Goal: Information Seeking & Learning: Find specific fact

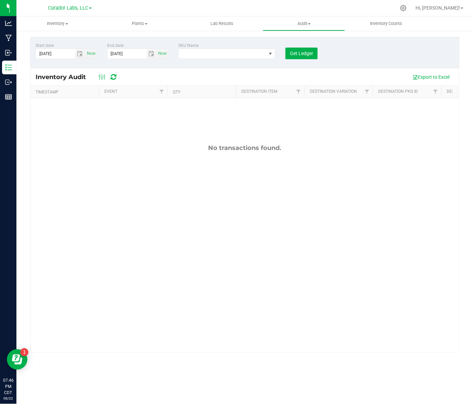
click at [347, 213] on div "No transactions found." at bounding box center [244, 248] width 429 height 301
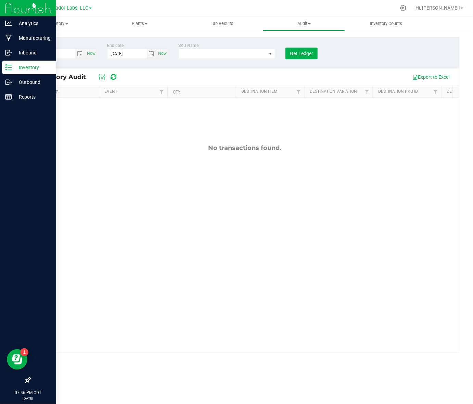
click at [14, 67] on p "Inventory" at bounding box center [32, 67] width 41 height 8
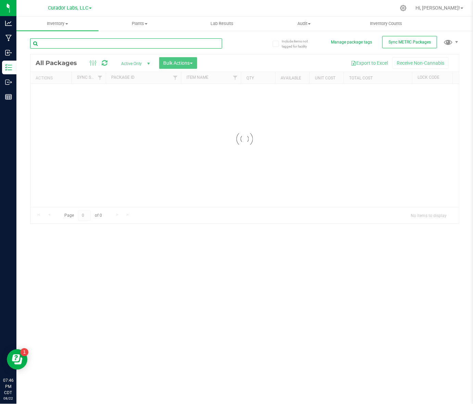
click at [96, 46] on input "text" at bounding box center [126, 43] width 192 height 10
type input "puck"
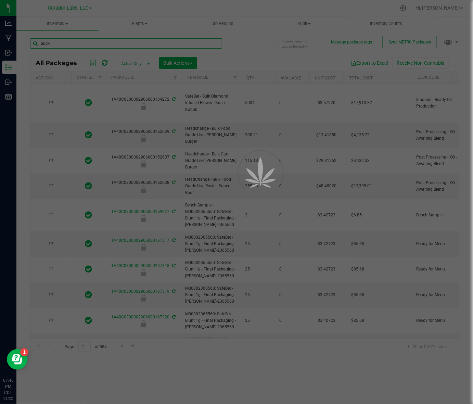
type input "[DATE]"
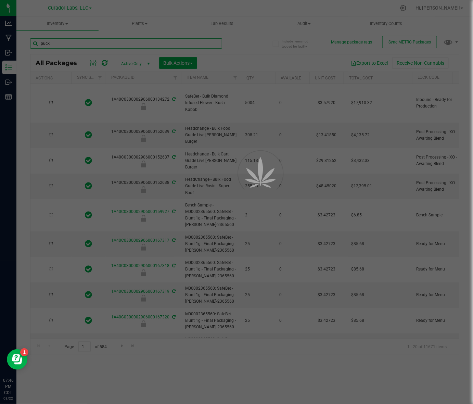
type input "[DATE]"
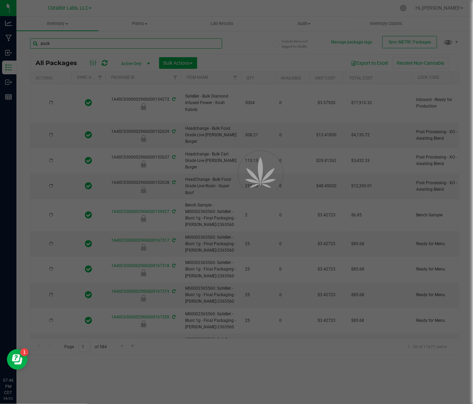
type input "[DATE]"
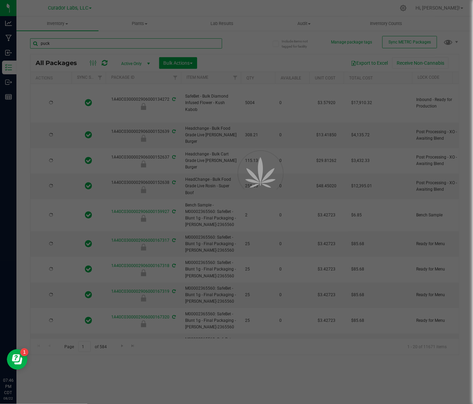
type input "[DATE]"
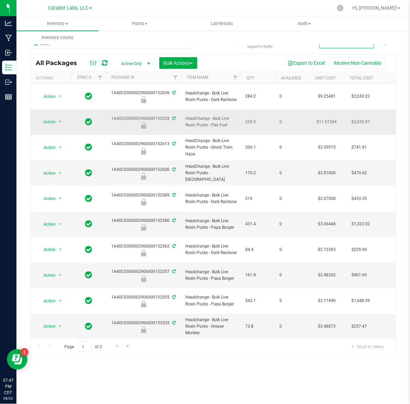
click at [192, 116] on span "HeadChange - Bulk Live Rosin Pucks - Flex Fuel" at bounding box center [211, 121] width 52 height 13
copy tr "HeadChange - Bulk Live Rosin Pucks - Flex Fuel"
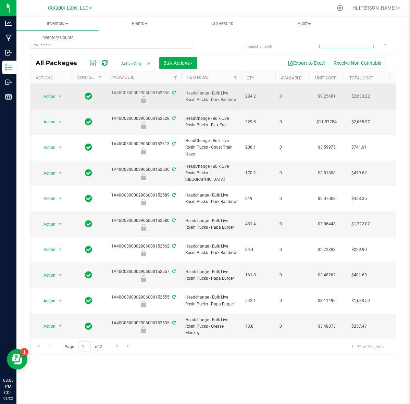
click at [206, 95] on span "Headchange - Bulk Live Rosin Pucks - Dark Rainbow" at bounding box center [211, 96] width 52 height 13
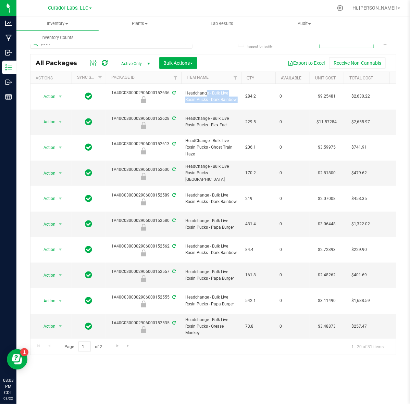
copy tr "Headchange - Bulk Live Rosin Pucks - Dark Rainbow"
click at [220, 115] on span "HeadChange - Bulk Live Rosin Pucks - Flex Fuel" at bounding box center [211, 121] width 52 height 13
drag, startPoint x: 210, startPoint y: 116, endPoint x: 226, endPoint y: 114, distance: 15.9
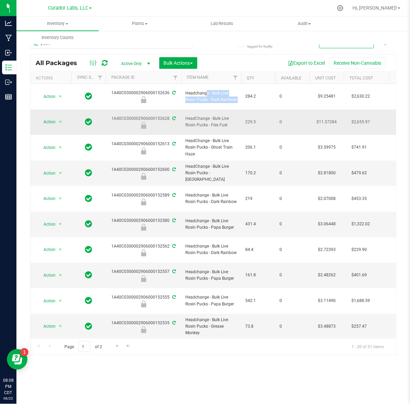
click at [226, 115] on span "HeadChange - Bulk Live Rosin Pucks - Flex Fuel" at bounding box center [211, 121] width 52 height 13
copy span "Flex Fue"
click at [47, 45] on input "puck" at bounding box center [111, 43] width 162 height 10
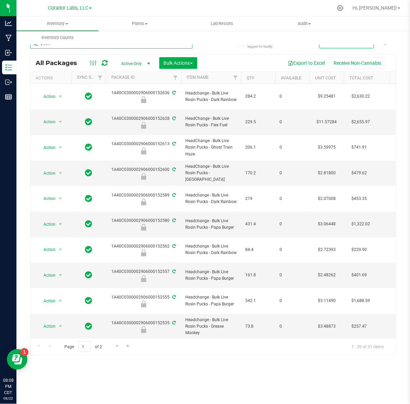
paste input "Flex Fue"
type input "Flex Fuel"
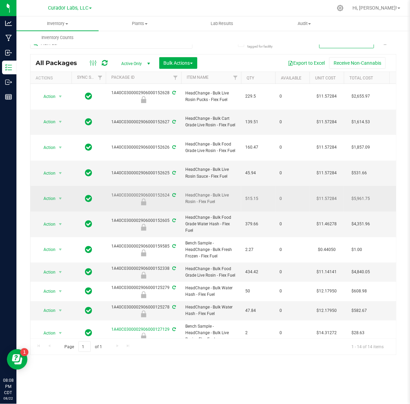
click at [336, 186] on td "$11.57284" at bounding box center [326, 199] width 34 height 26
click at [326, 194] on input "11.57284" at bounding box center [324, 199] width 31 height 10
type input "13.6008768933"
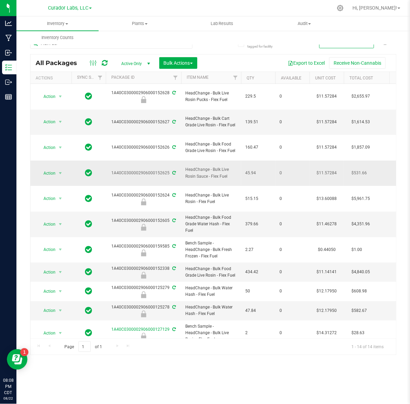
click at [333, 161] on td "$11.57284" at bounding box center [326, 174] width 34 height 26
click at [333, 168] on input "11.57284" at bounding box center [324, 173] width 31 height 10
type input "11.4936020848"
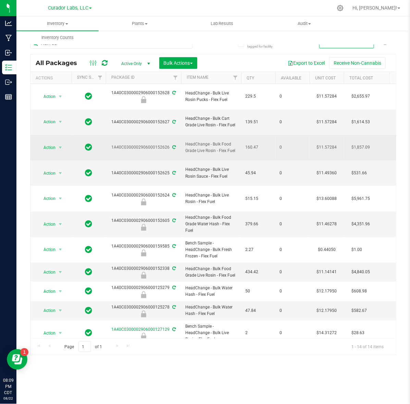
click at [320, 135] on td "$11.57284" at bounding box center [326, 148] width 34 height 26
type input "10.9608111059"
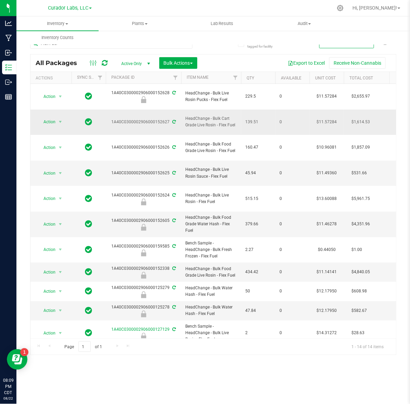
click at [329, 112] on td "$11.57284" at bounding box center [326, 123] width 34 height 26
click at [329, 117] on input "11.57284" at bounding box center [324, 122] width 31 height 10
type input "20.1016247604"
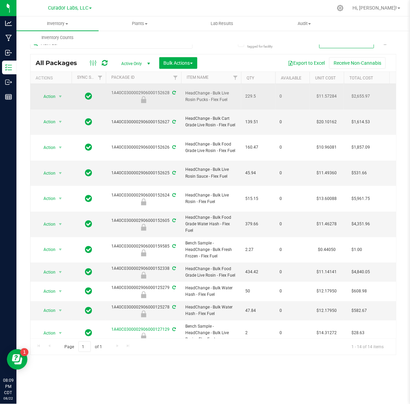
click at [329, 93] on td "$11.57284" at bounding box center [326, 97] width 34 height 26
click at [329, 93] on input "11.57284" at bounding box center [324, 97] width 31 height 10
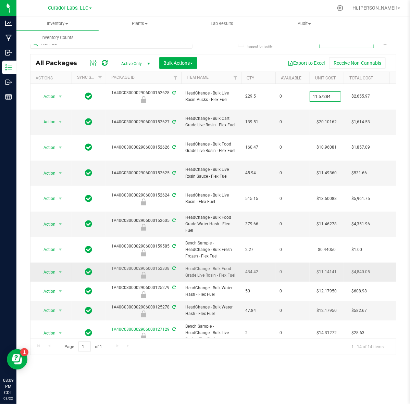
type input "2.27984871"
click at [225, 355] on div "Inventory All packages All inventory Waste log Create inventory Plants All plan…" at bounding box center [212, 209] width 393 height 387
type input "2.27985"
click at [103, 65] on icon at bounding box center [105, 63] width 6 height 7
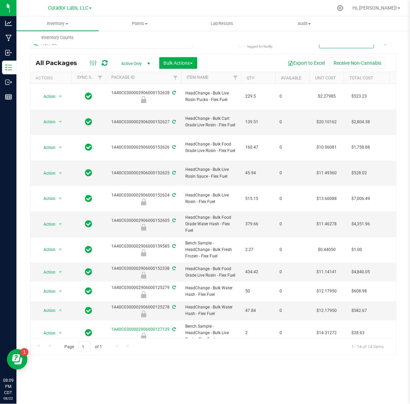
click at [106, 64] on icon at bounding box center [105, 63] width 6 height 7
click at [93, 50] on div "Flex Fuel" at bounding box center [111, 46] width 162 height 16
click at [90, 48] on input "Flex Fuel" at bounding box center [111, 43] width 162 height 10
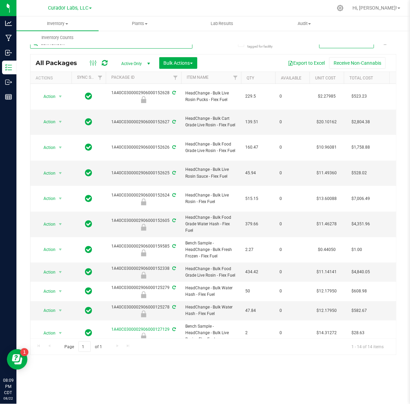
type input "dark rainbow"
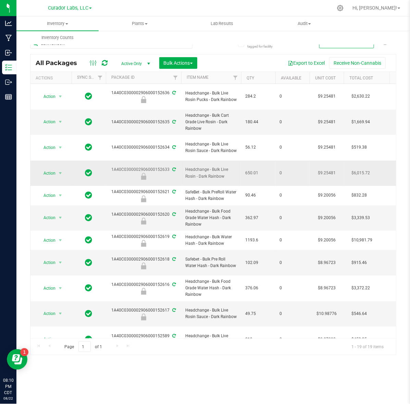
click at [333, 161] on td "$9.25481" at bounding box center [326, 174] width 34 height 26
click at [331, 168] on input "9.25481" at bounding box center [324, 173] width 31 height 10
type input "10.709332696"
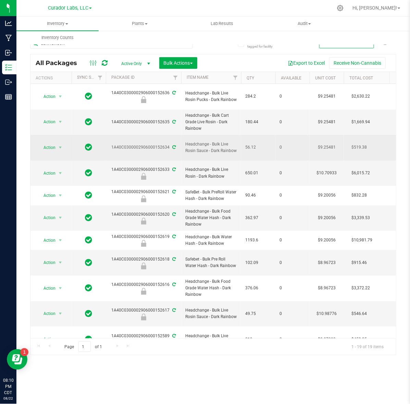
click at [324, 139] on td "$9.25481" at bounding box center [326, 148] width 34 height 26
click at [324, 143] on input "9.25481" at bounding box center [324, 148] width 31 height 10
type input "9.0500641663"
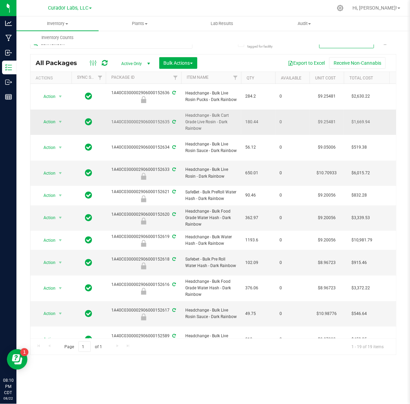
click at [332, 114] on td "$9.25481" at bounding box center [326, 123] width 34 height 26
click at [332, 117] on input "9.25481" at bounding box center [324, 122] width 31 height 10
type input "15.8280226326"
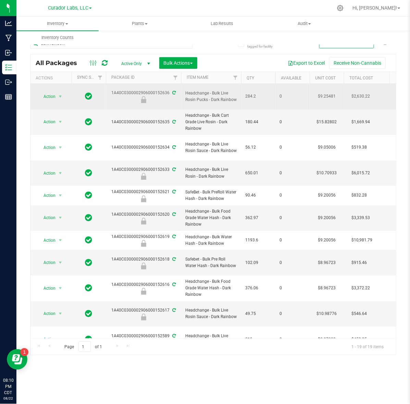
click at [322, 94] on td "$9.25481" at bounding box center [326, 97] width 34 height 26
click at [322, 94] on input "9.25481" at bounding box center [324, 97] width 31 height 10
type input "1.7951532481"
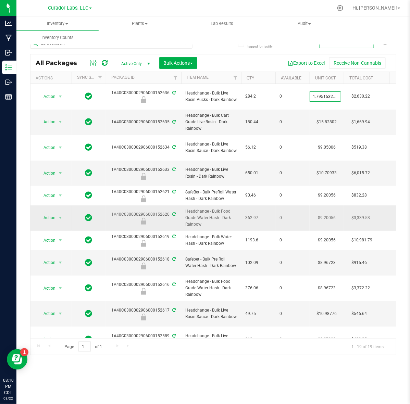
scroll to position [0, 1]
click at [195, 352] on div "All Packages Active Only Active Only Lab Samples Locked All External Internal B…" at bounding box center [213, 204] width 366 height 301
type input "[DATE]"
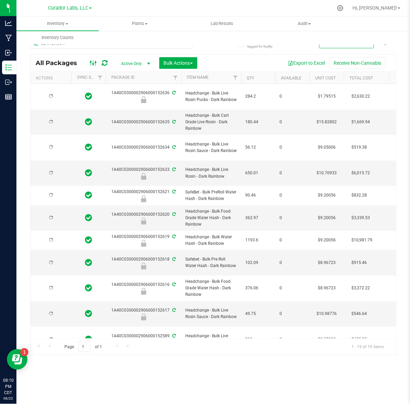
type input "[DATE]"
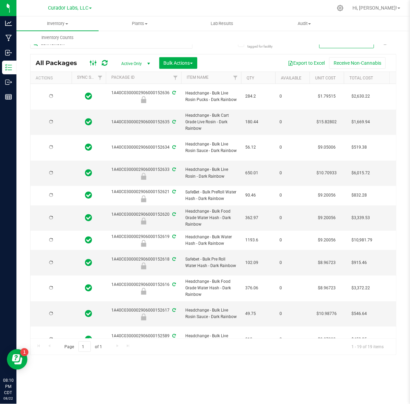
type input "[DATE]"
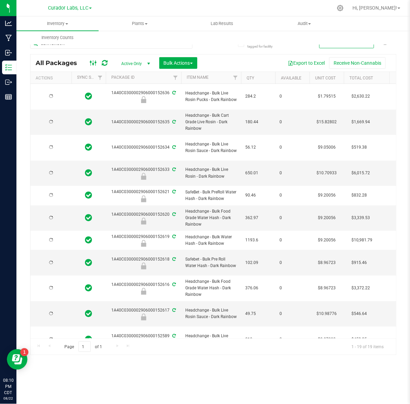
type input "[DATE]"
click at [100, 61] on div at bounding box center [98, 63] width 23 height 8
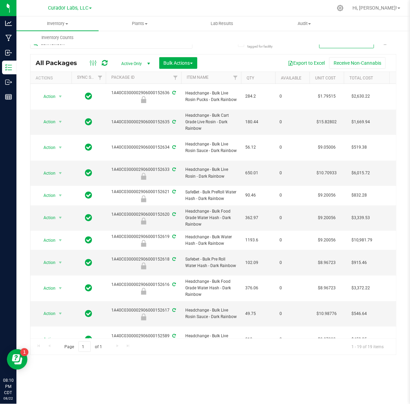
click at [103, 61] on icon at bounding box center [105, 63] width 6 height 7
click at [107, 66] on icon at bounding box center [105, 63] width 6 height 7
drag, startPoint x: 102, startPoint y: 62, endPoint x: 108, endPoint y: 3, distance: 59.3
click at [102, 62] on icon at bounding box center [105, 63] width 6 height 7
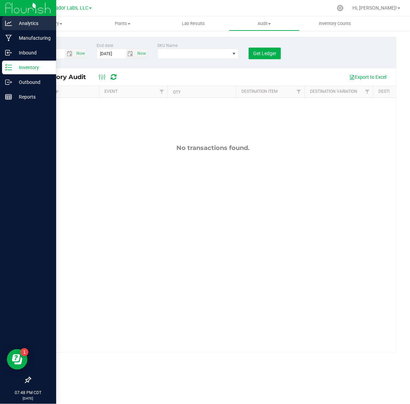
click at [15, 24] on p "Analytics" at bounding box center [32, 23] width 41 height 8
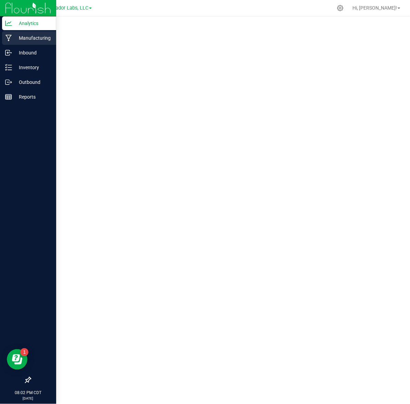
click at [11, 41] on icon at bounding box center [8, 38] width 7 height 7
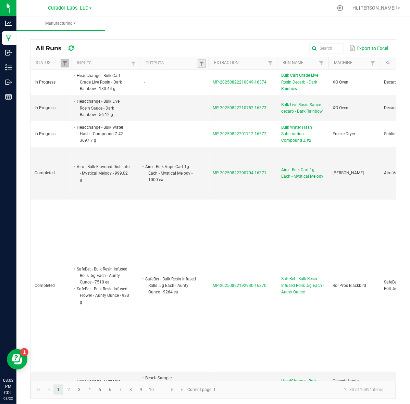
click at [197, 62] on link at bounding box center [201, 63] width 8 height 9
click at [212, 79] on input "text" at bounding box center [237, 78] width 71 height 10
paste input "HeadChange - Bulk Live Rosin Pucks - Flex Fuel"
type input "HeadChange - Bulk Live Rosin Pucks - Flex Fuel"
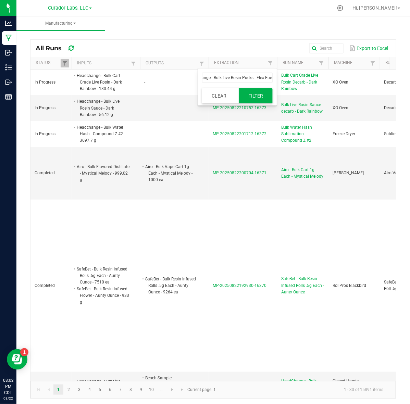
click at [256, 99] on button "Filter" at bounding box center [256, 95] width 34 height 15
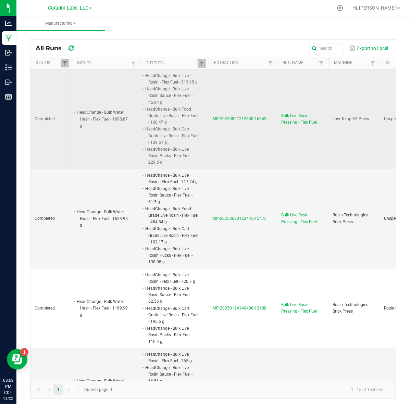
drag, startPoint x: 213, startPoint y: 122, endPoint x: 269, endPoint y: 128, distance: 55.8
click at [269, 128] on td "MP-20250821212808-16343" at bounding box center [242, 119] width 68 height 100
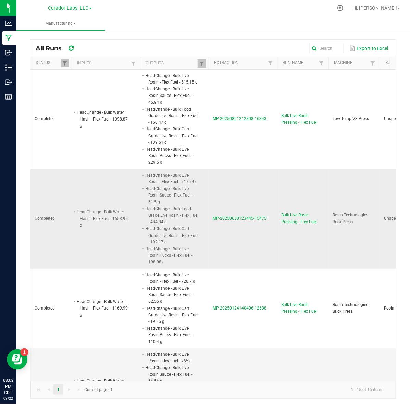
copy span "MP-20250821212808-16343"
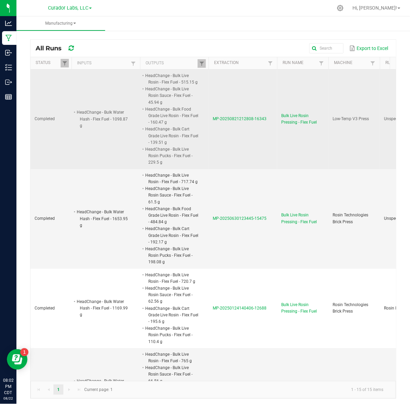
click at [231, 118] on span "MP-20250821212808-16343" at bounding box center [240, 118] width 54 height 5
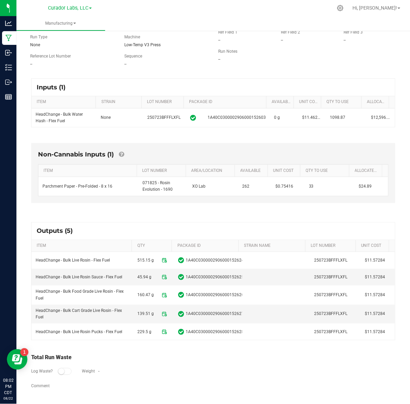
scroll to position [64, 0]
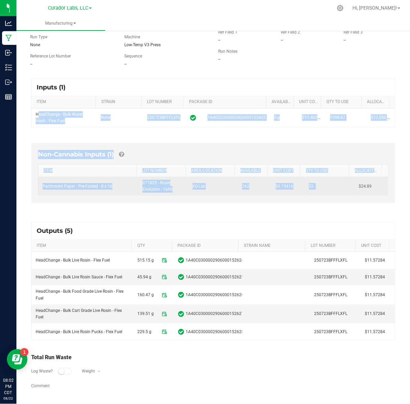
drag, startPoint x: 36, startPoint y: 114, endPoint x: 343, endPoint y: 194, distance: 317.5
click at [343, 194] on div "Inputs (1) ITEM STRAIN LOT NUMBER PACKAGE ID AVAILABLE Unit Cost QTY TO USE All…" at bounding box center [213, 234] width 376 height 325
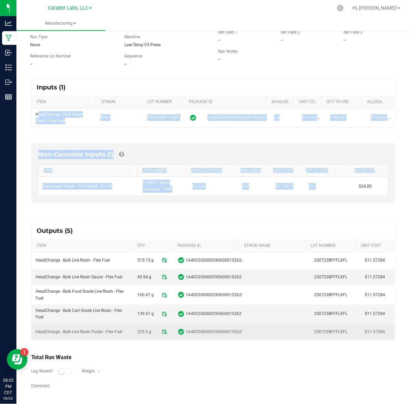
drag, startPoint x: 34, startPoint y: 260, endPoint x: 375, endPoint y: 334, distance: 349.2
click at [375, 334] on tbody "HeadChange - Bulk Live Rosin - Flex Fuel 515.15 g 1A40C0300002906000152624 2507…" at bounding box center [212, 296] width 363 height 88
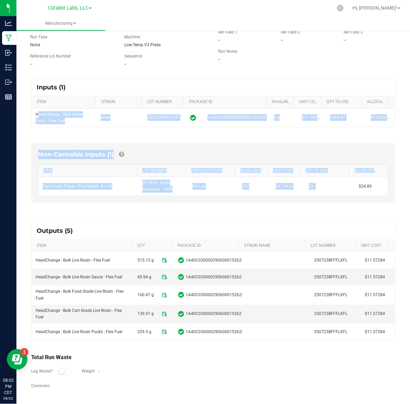
copy tbody "HeadChange - Bulk Live Rosin - Flex Fuel 515.15 g 1A40C0300002906000152624 2507…"
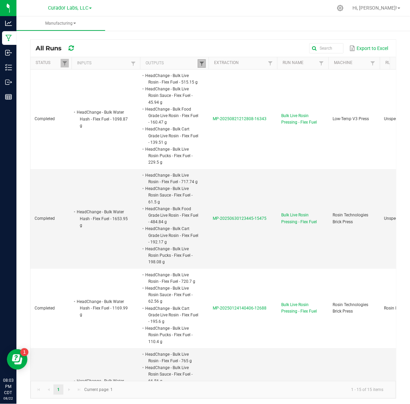
click at [202, 64] on span at bounding box center [201, 63] width 5 height 5
click at [223, 76] on input "HeadChange - Bulk Live Rosin Pucks - Flex Fuel" at bounding box center [237, 78] width 71 height 10
paste input "change - Bulk Live Rosin Pucks - Dark Rainbow"
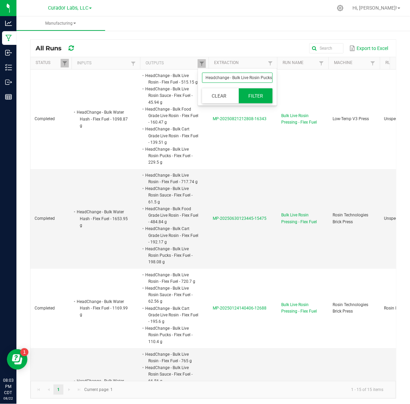
scroll to position [0, 28]
type input "Headchange - Bulk Live Rosin Pucks - Dark Rainbow"
click at [258, 97] on button "Filter" at bounding box center [256, 95] width 34 height 15
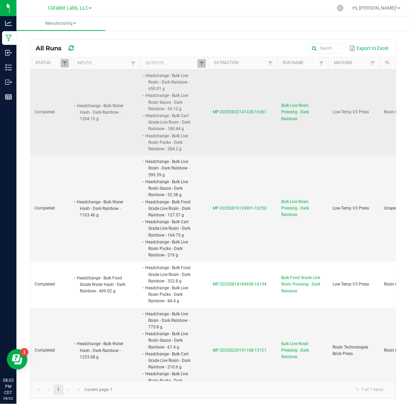
drag, startPoint x: 211, startPoint y: 116, endPoint x: 268, endPoint y: 124, distance: 57.4
click at [268, 124] on td "MP-20250822141338-16361" at bounding box center [242, 112] width 68 height 86
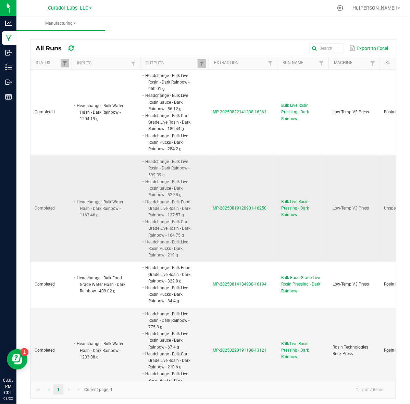
copy span "MP-20250822141338-16361"
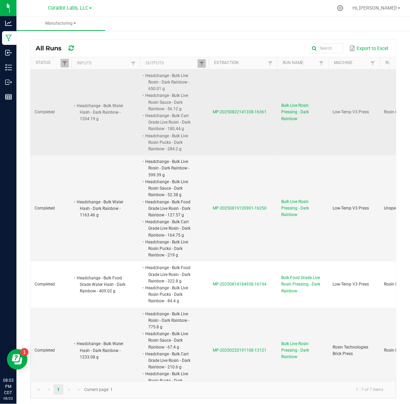
click at [221, 110] on span "MP-20250822141338-16361" at bounding box center [240, 112] width 54 height 5
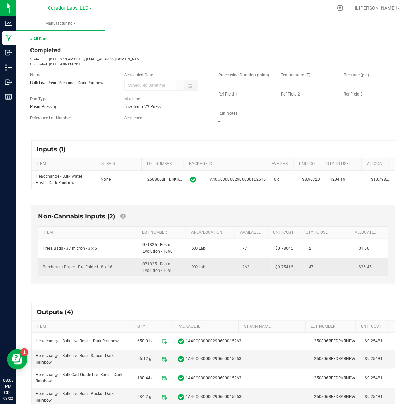
drag, startPoint x: 34, startPoint y: 176, endPoint x: 365, endPoint y: 263, distance: 342.9
click at [365, 263] on div "Inputs (1) ITEM STRAIN LOT NUMBER PACKAGE ID AVAILABLE Unit Cost QTY TO USE All…" at bounding box center [213, 298] width 376 height 329
copy div "Headchange - Bulk Water Hash - Dark Rainbow None 250806BFFDRKRNBW 1A40C03000029…"
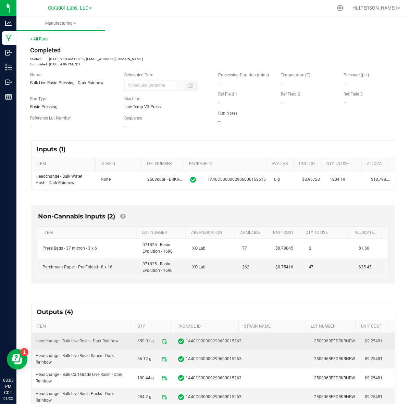
scroll to position [68, 0]
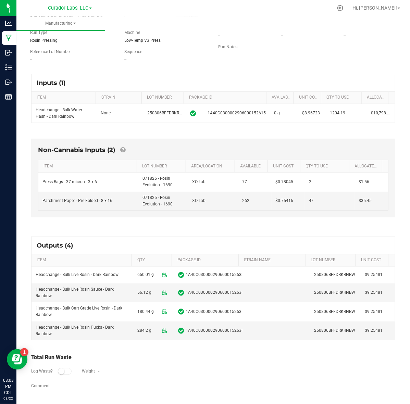
drag, startPoint x: 46, startPoint y: 282, endPoint x: 375, endPoint y: 340, distance: 334.3
click at [375, 340] on kendo-grid "Outputs (4) ITEM QTY PACKAGE ID STRAIN NAME LOT NUMBER Unit Cost Headchange - B…" at bounding box center [213, 289] width 364 height 104
copy colgroup
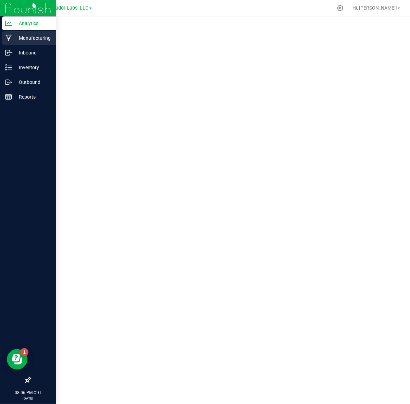
click at [10, 36] on icon at bounding box center [8, 38] width 7 height 7
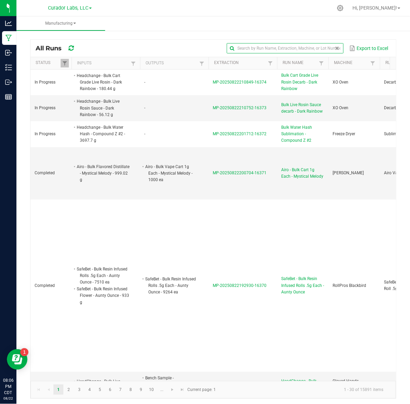
click at [311, 51] on input "text" at bounding box center [285, 48] width 116 height 10
paste input "MP-20250821212808-16343"
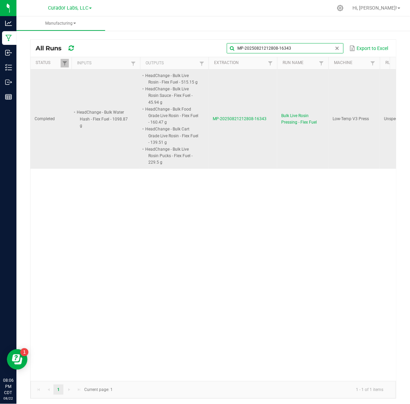
type input "MP-20250821212808-16343"
click at [221, 115] on td "MP-20250821212808-16343" at bounding box center [242, 118] width 68 height 99
click at [222, 117] on span "MP-20250821212808-16343" at bounding box center [240, 118] width 54 height 5
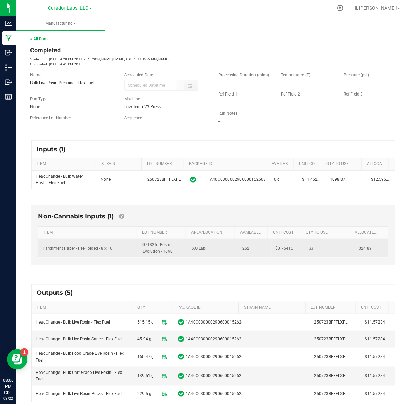
click at [359, 247] on span "$24.89" at bounding box center [365, 248] width 13 height 5
copy span "24.89"
